Goal: Information Seeking & Learning: Check status

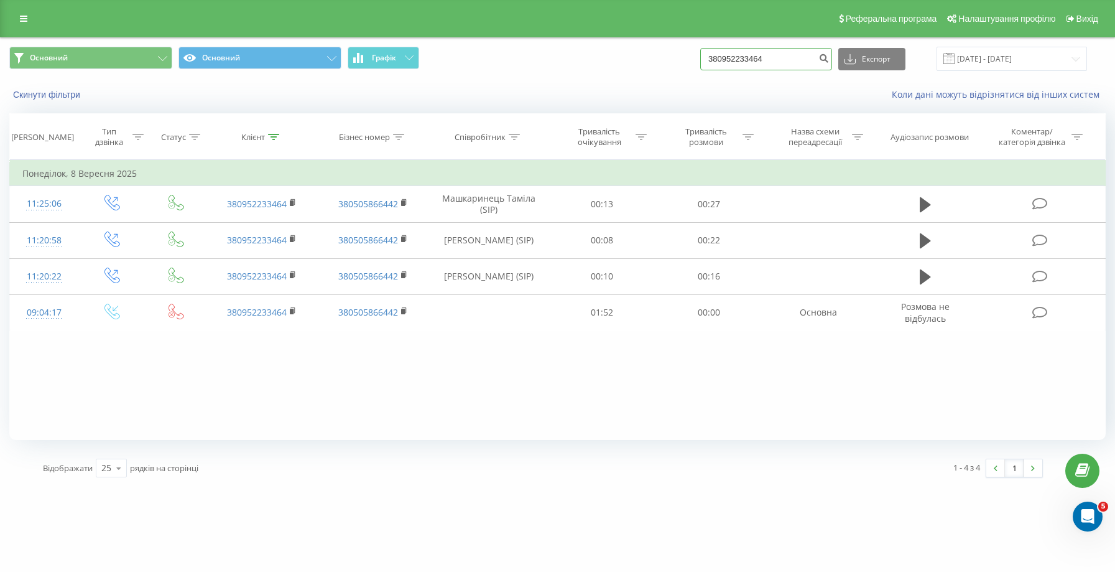
click at [769, 70] on input "380952233464" at bounding box center [767, 59] width 132 height 22
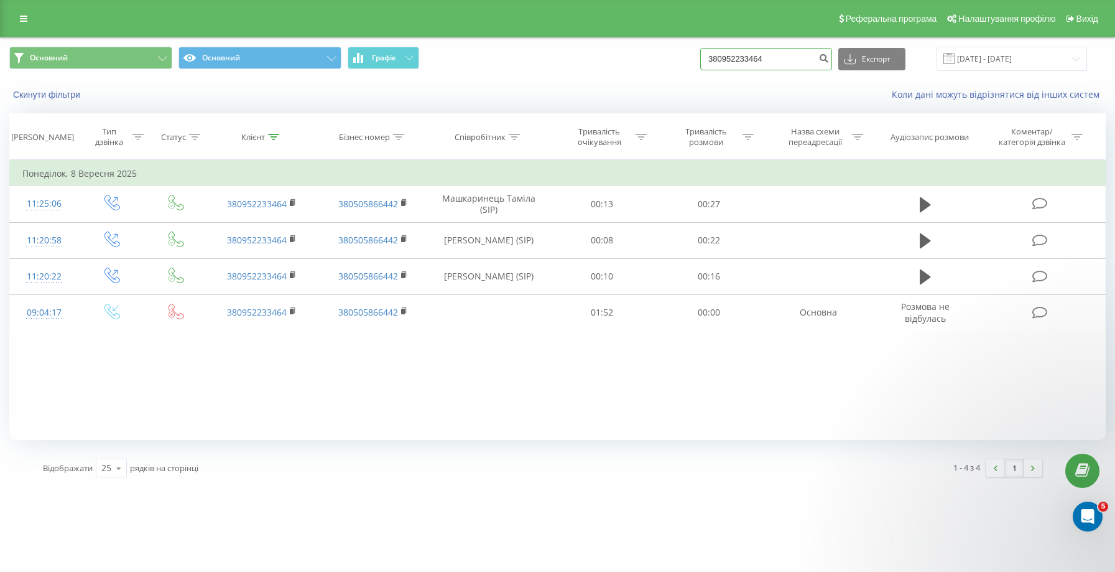
click at [769, 70] on input "380952233464" at bounding box center [767, 59] width 132 height 22
paste input "+380 50 328 9553"
click at [745, 70] on input "+380 50 328 9553" at bounding box center [767, 59] width 132 height 22
type input "380 50 328 9553"
click at [829, 60] on icon "submit" at bounding box center [824, 56] width 11 height 7
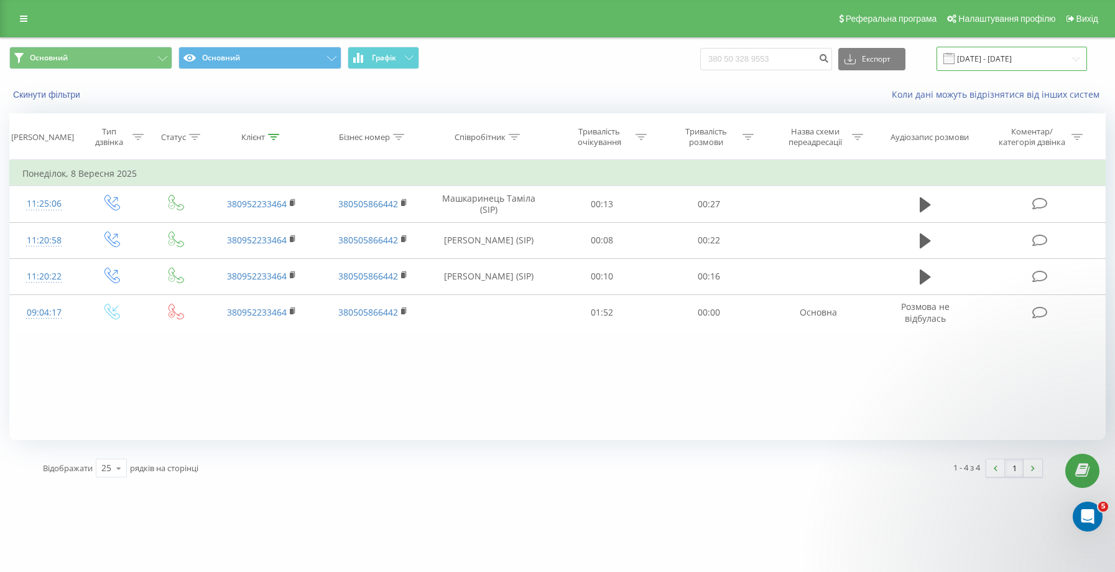
click at [1033, 71] on input "08.06.2025 - 08.09.2025" at bounding box center [1012, 59] width 151 height 24
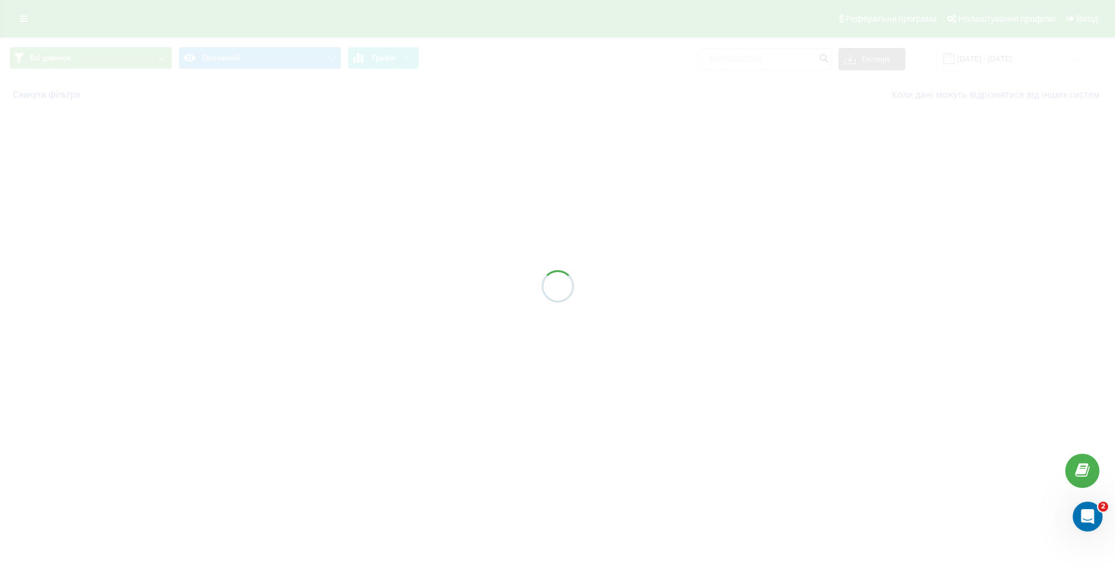
click at [974, 73] on div at bounding box center [557, 286] width 1115 height 572
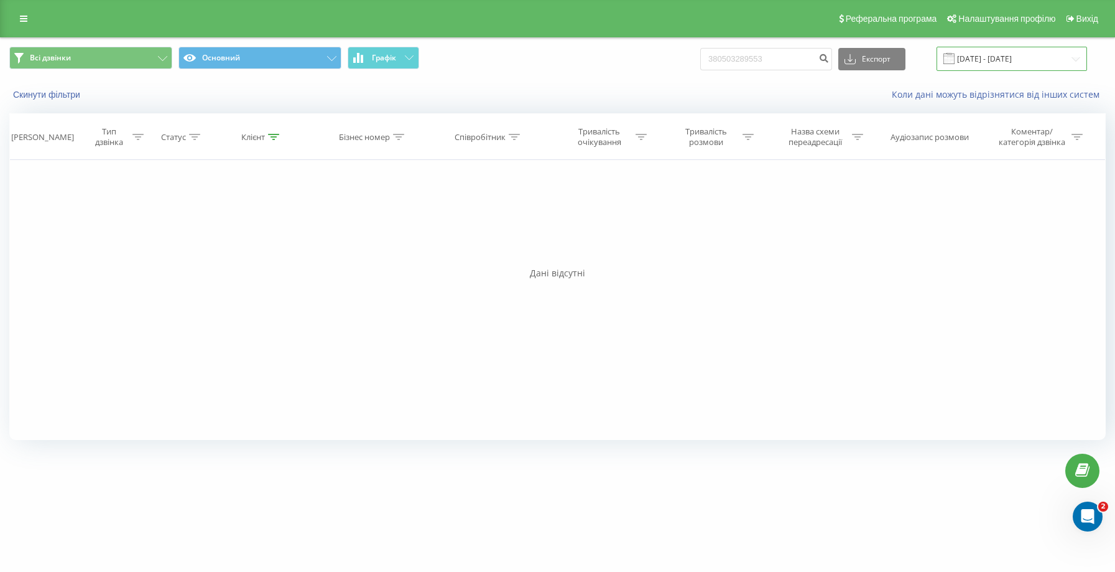
click at [973, 71] on input "[DATE] - [DATE]" at bounding box center [1012, 59] width 151 height 24
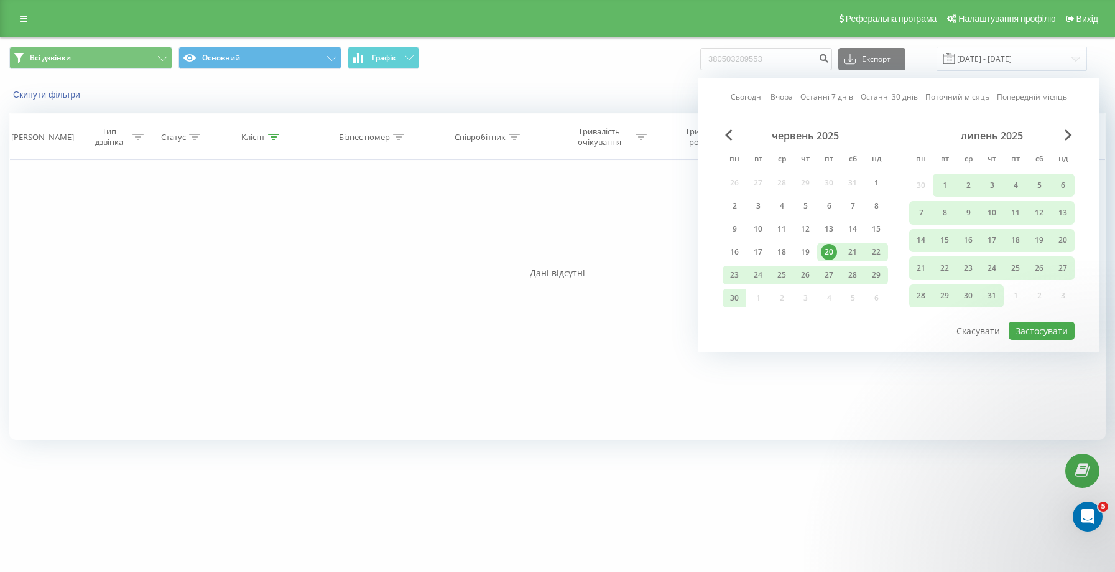
click at [811, 103] on link "Останні 7 днів" at bounding box center [827, 97] width 53 height 12
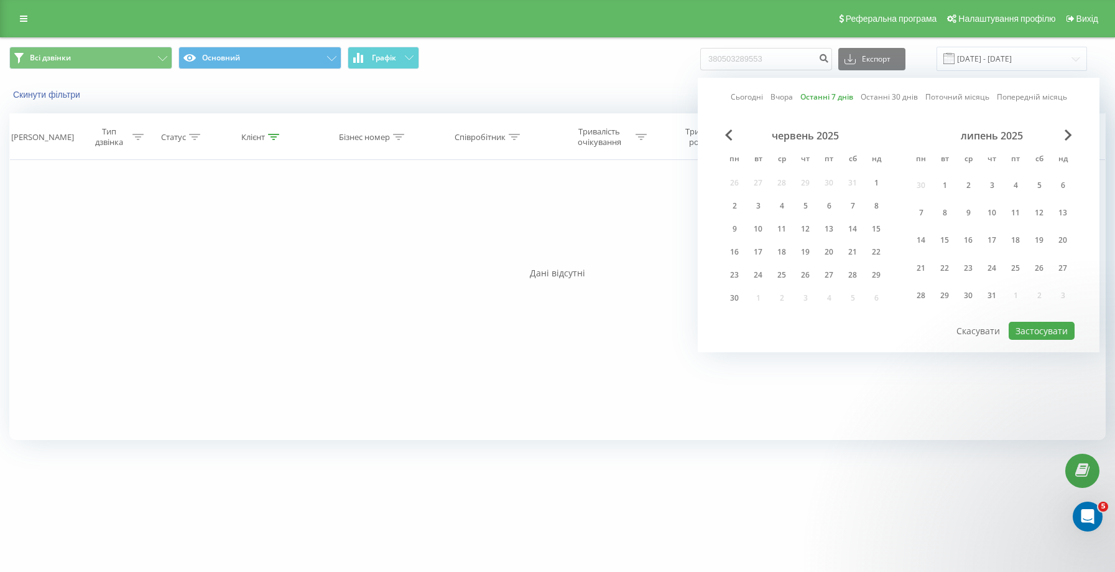
click at [1058, 338] on button "Застосувати" at bounding box center [1042, 331] width 66 height 18
type input "[DATE] - [DATE]"
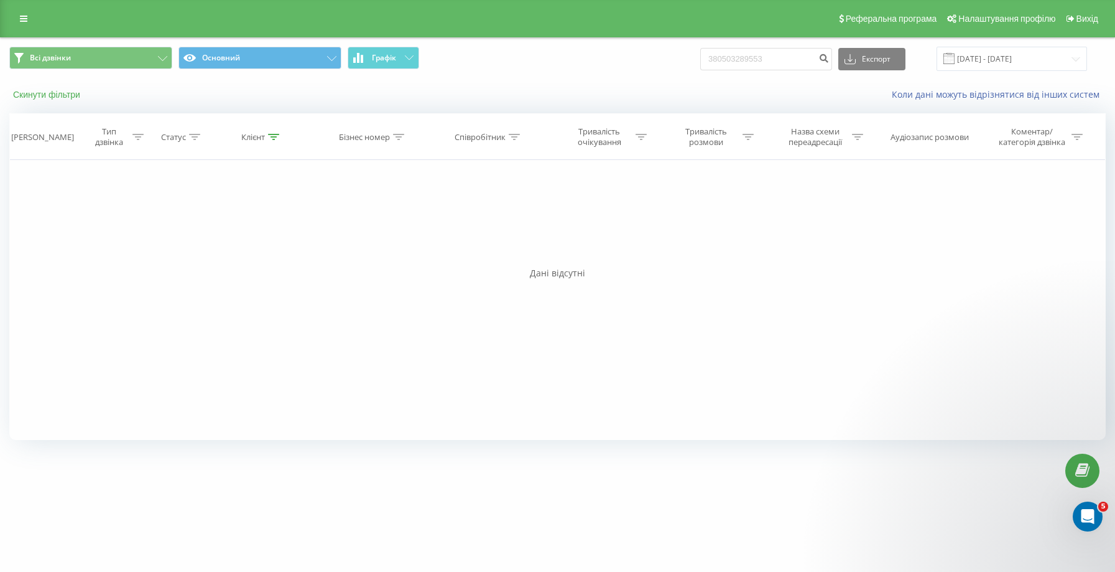
click at [63, 100] on button "Скинути фільтри" at bounding box center [47, 94] width 77 height 11
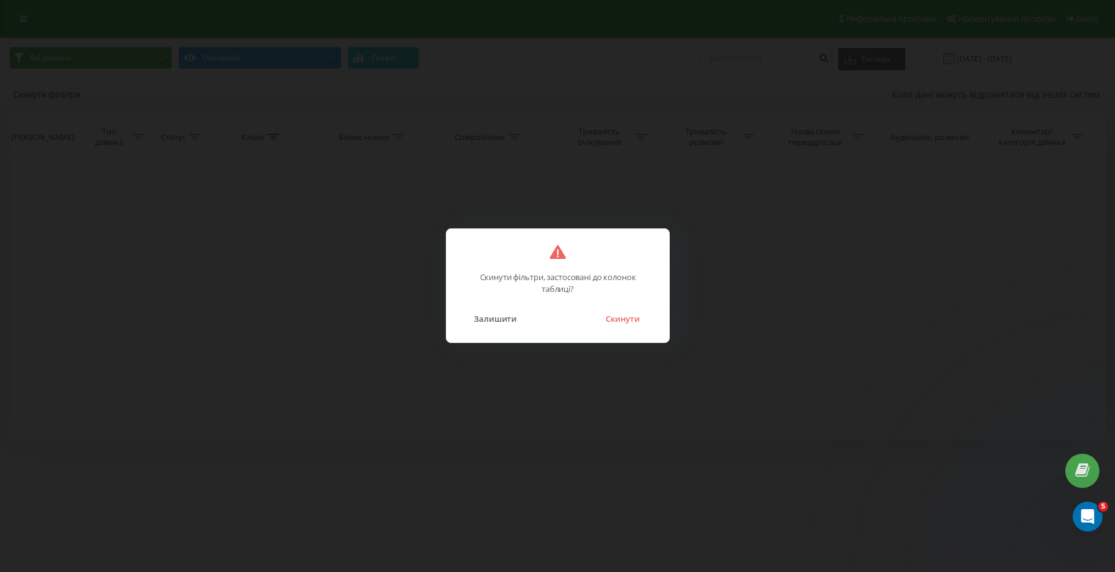
click at [618, 313] on button "Скинути" at bounding box center [623, 318] width 47 height 16
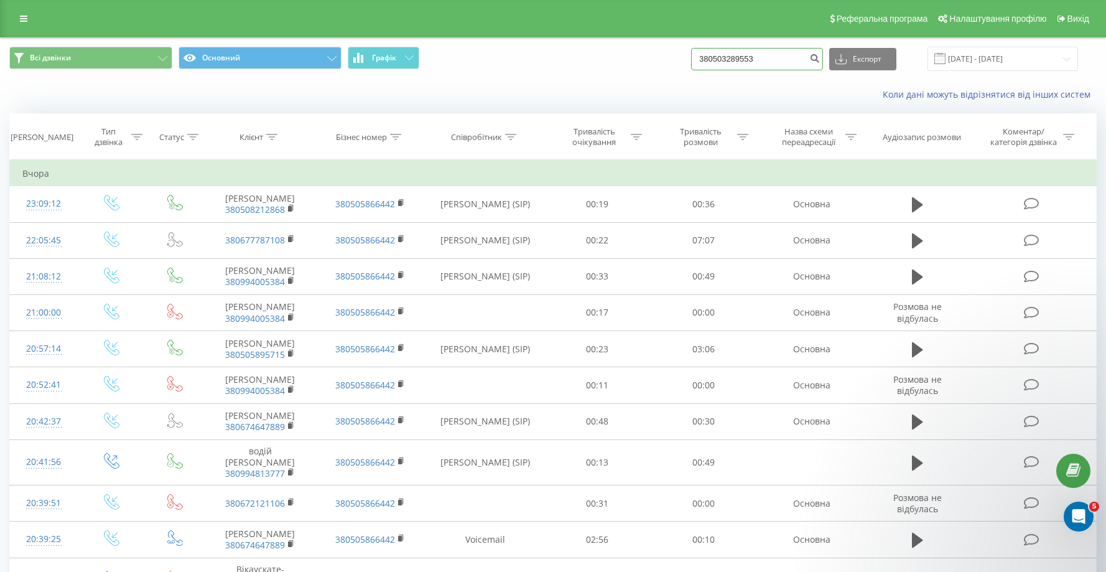
click at [811, 70] on input "380503289553" at bounding box center [757, 59] width 132 height 22
click at [820, 60] on icon "submit" at bounding box center [814, 56] width 11 height 7
